Goal: Transaction & Acquisition: Obtain resource

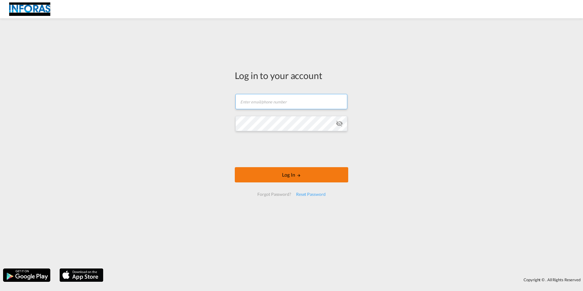
type input "[EMAIL_ADDRESS][DOMAIN_NAME]"
click at [283, 176] on button "Log In" at bounding box center [292, 174] width 114 height 15
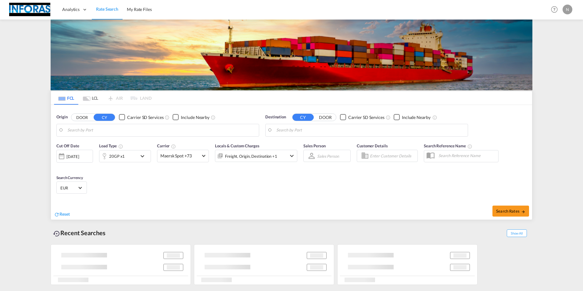
type input "[GEOGRAPHIC_DATA], [GEOGRAPHIC_DATA]"
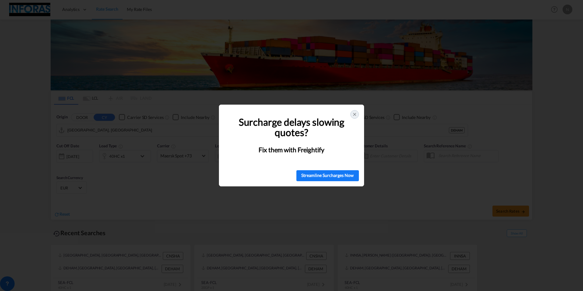
click at [352, 114] on icon at bounding box center [354, 114] width 5 height 5
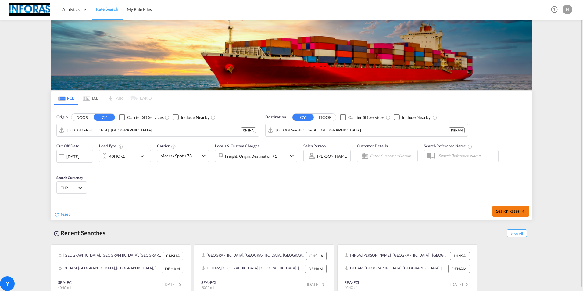
click at [508, 209] on span "Search Rates" at bounding box center [510, 211] width 29 height 5
type input "CNSHA to DEHAM / [DATE]"
